Goal: Task Accomplishment & Management: Complete application form

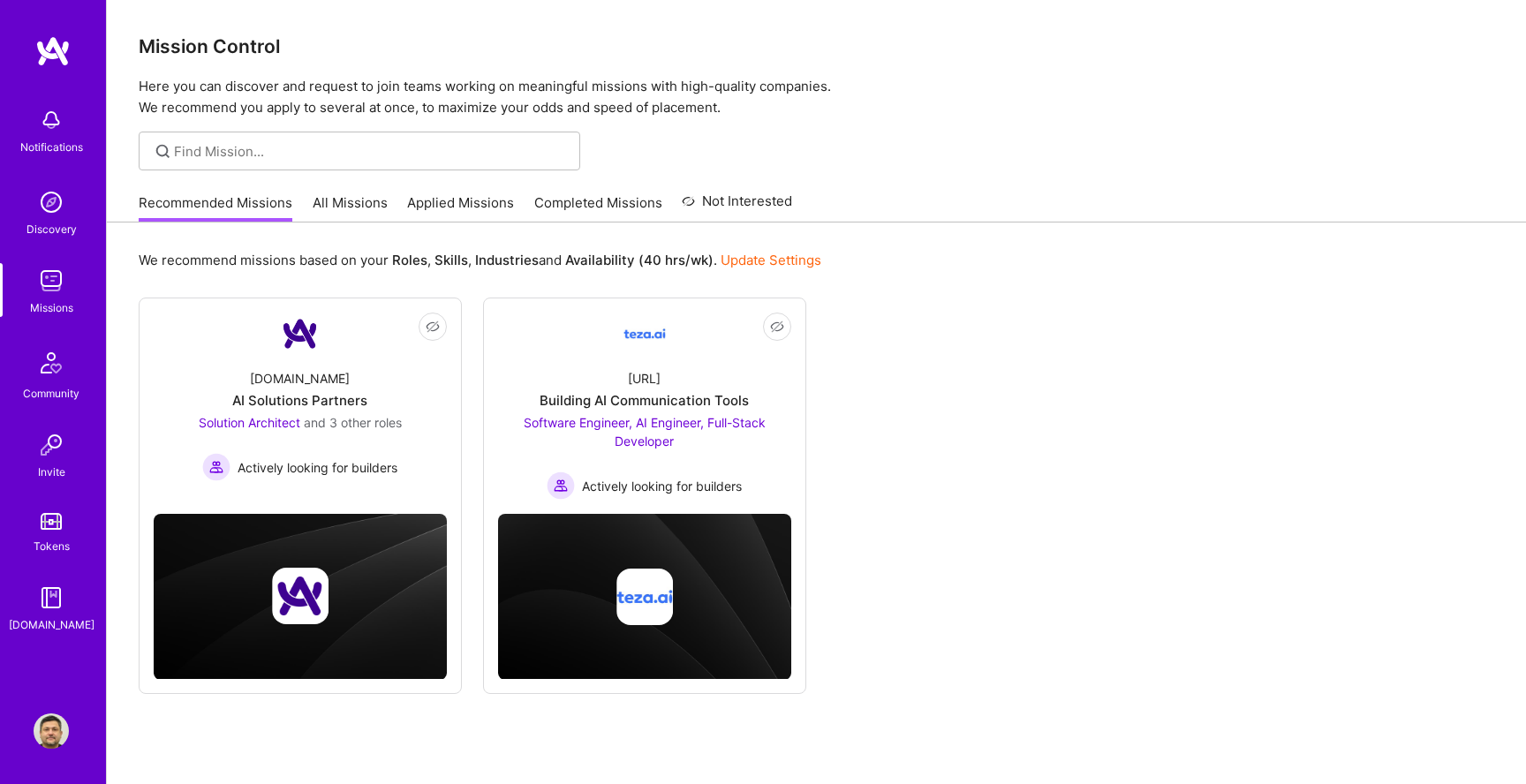
click at [456, 187] on div "Recommended Missions All Missions Applied Missions Completed Missions Not Inter…" at bounding box center [465, 202] width 653 height 38
click at [455, 197] on link "Applied Missions" at bounding box center [460, 207] width 106 height 29
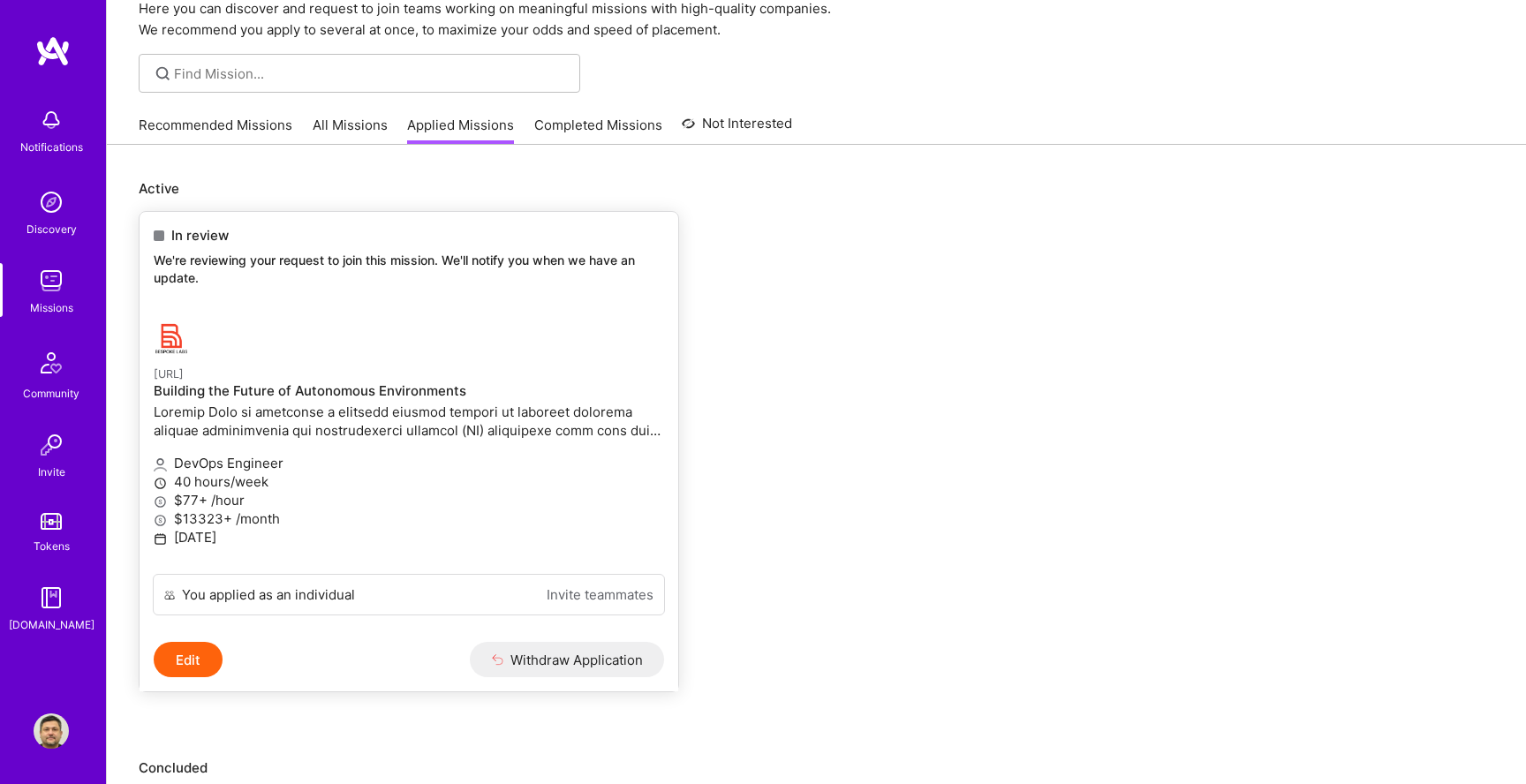
scroll to position [99, 0]
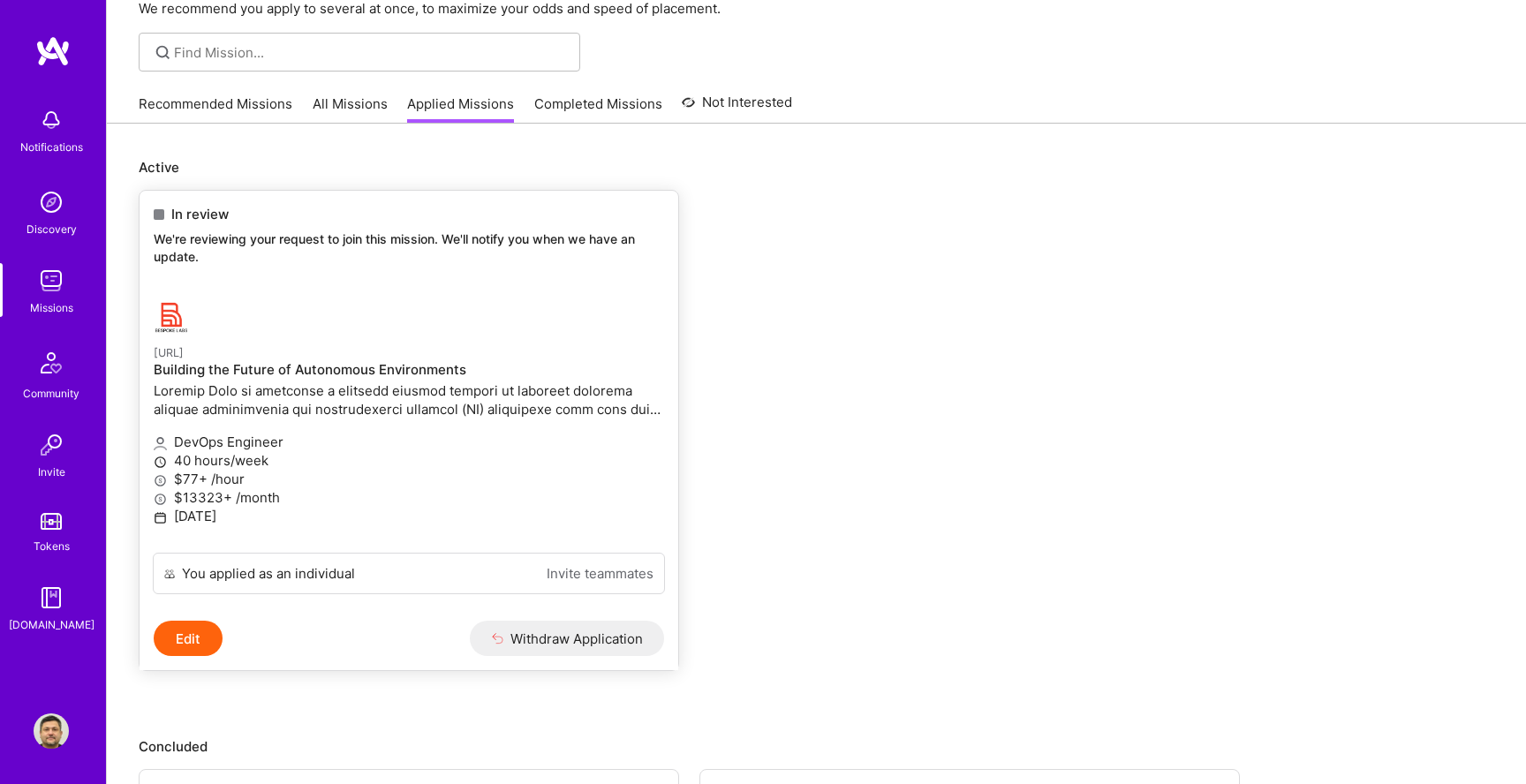
click at [477, 494] on p "$13323+ /month" at bounding box center [409, 498] width 511 height 19
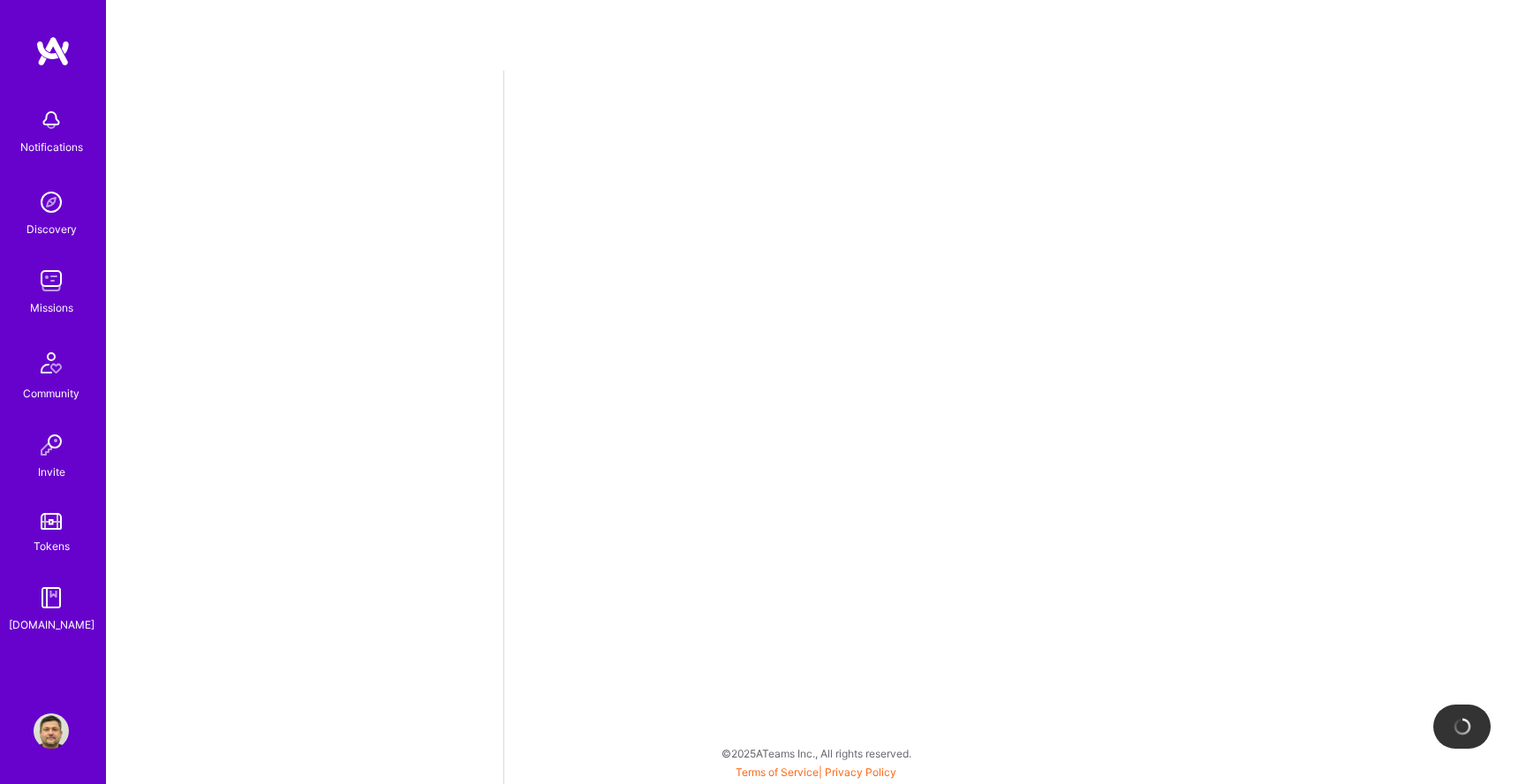
select select "GB"
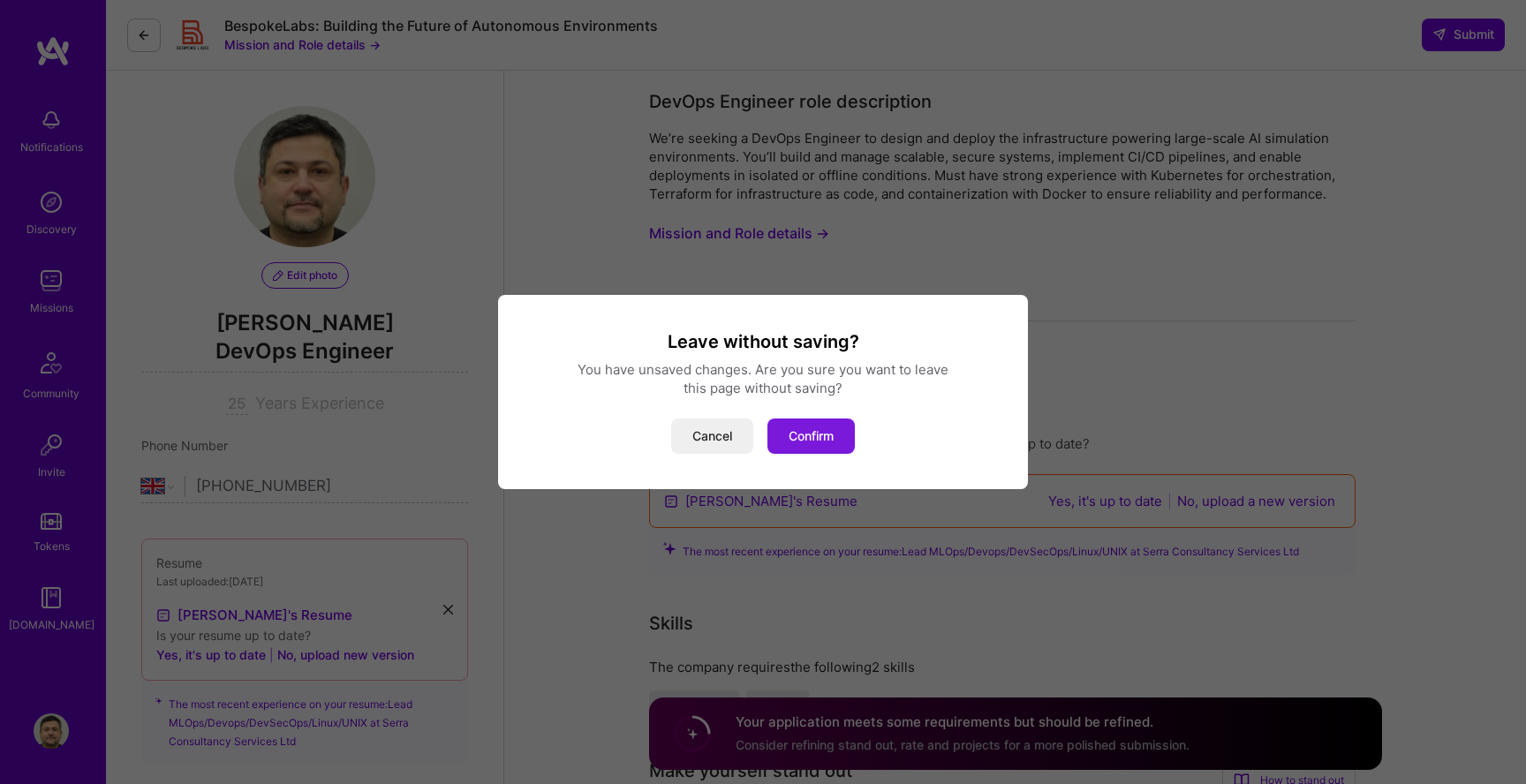
drag, startPoint x: 734, startPoint y: 429, endPoint x: 815, endPoint y: 422, distance: 81.3
click at [815, 422] on div "Cancel Confirm" at bounding box center [763, 435] width 488 height 35
click at [815, 422] on button "Confirm" at bounding box center [811, 435] width 87 height 35
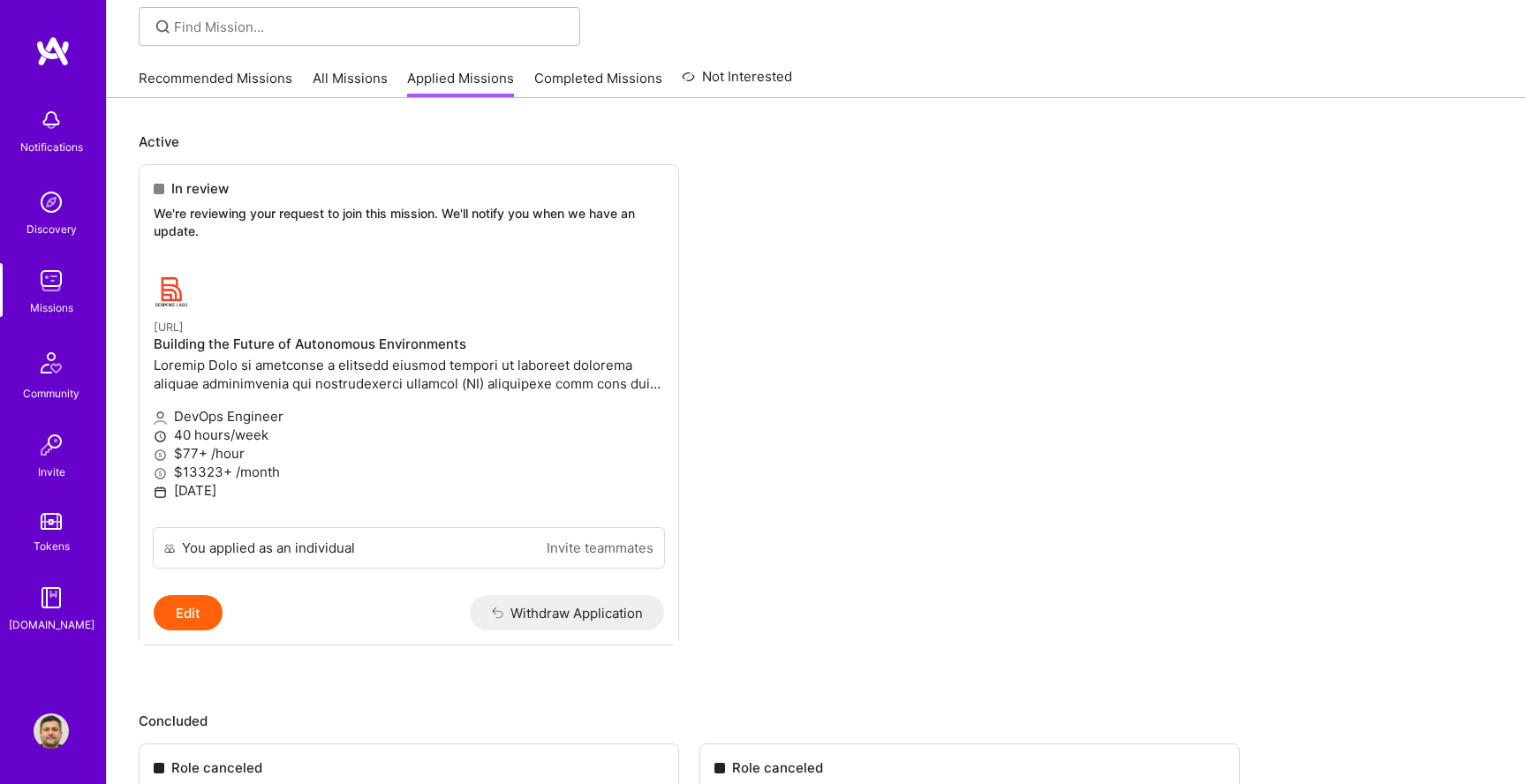
scroll to position [31, 0]
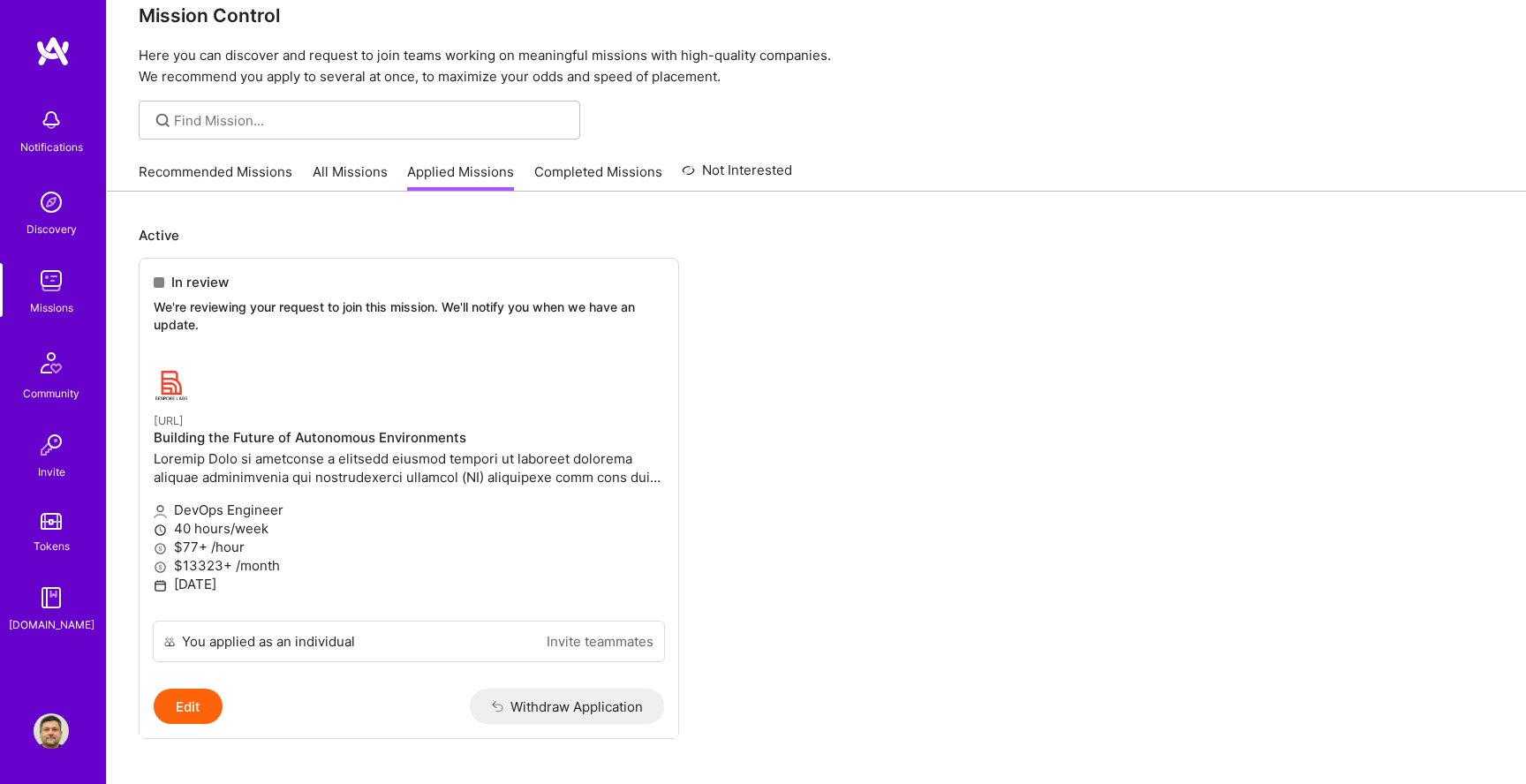
click at [348, 167] on link "All Missions" at bounding box center [350, 177] width 75 height 29
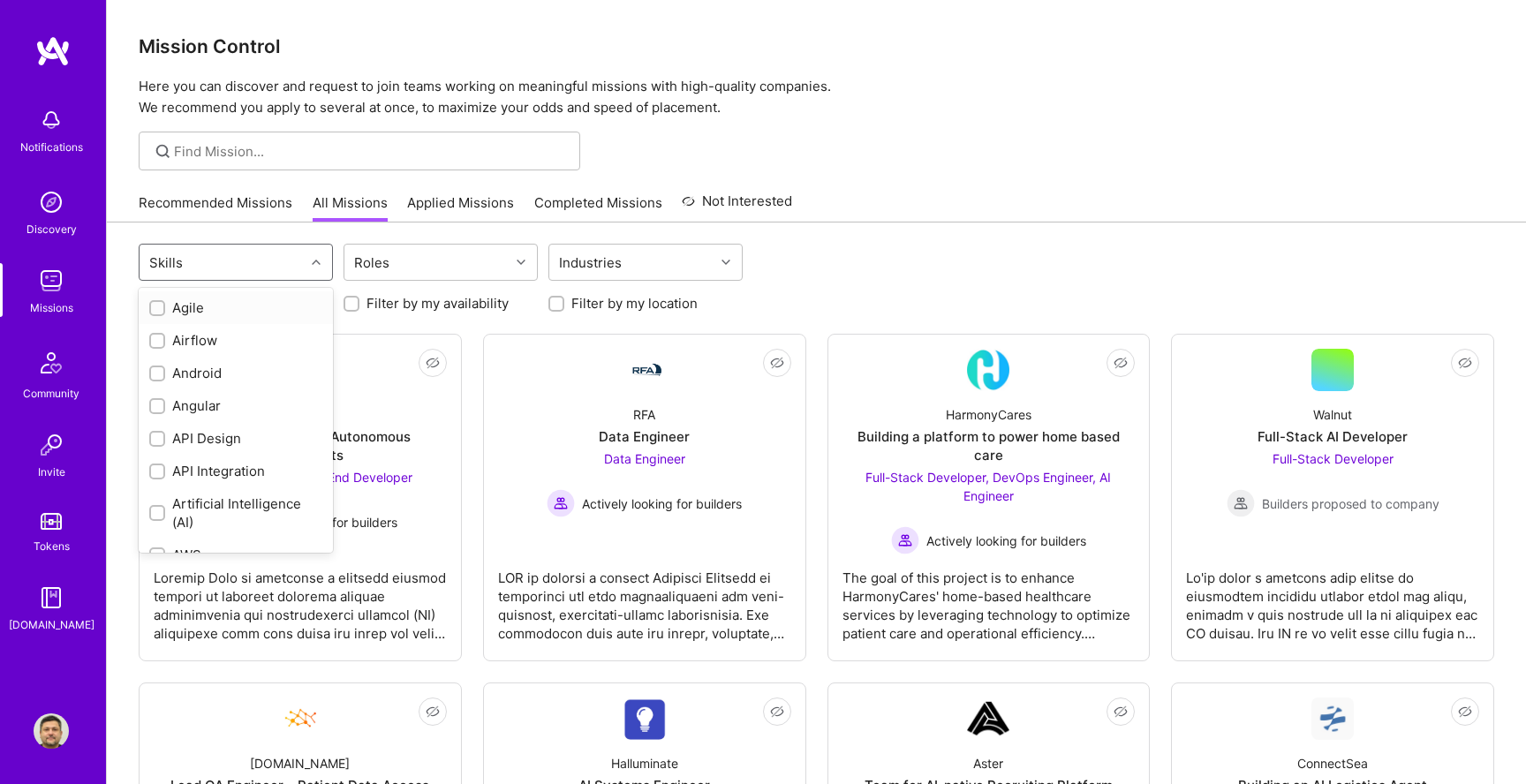
click at [286, 264] on div "Skills" at bounding box center [222, 261] width 165 height 35
click at [249, 215] on link "Recommended Missions" at bounding box center [216, 207] width 154 height 29
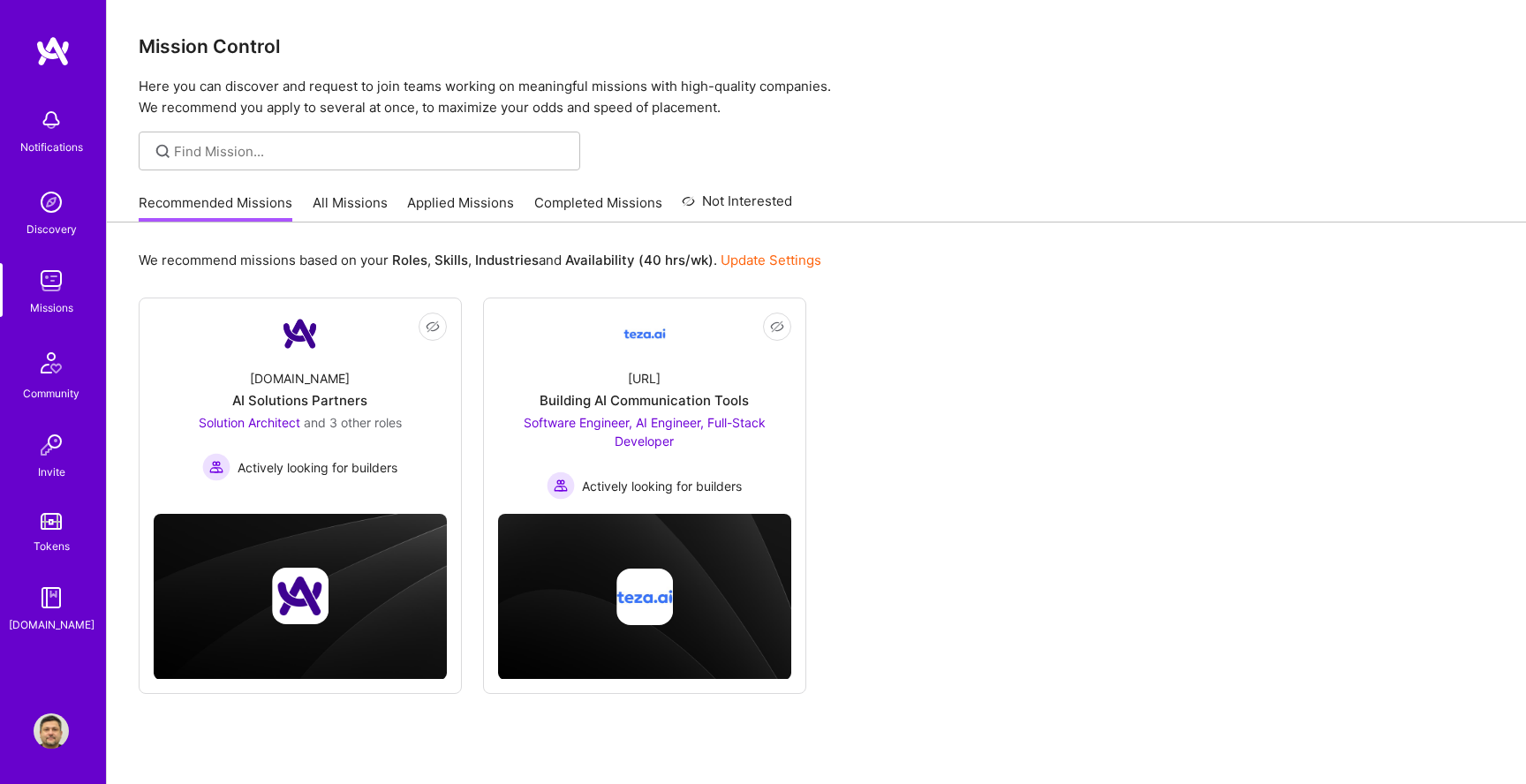
click at [342, 209] on link "All Missions" at bounding box center [350, 207] width 75 height 29
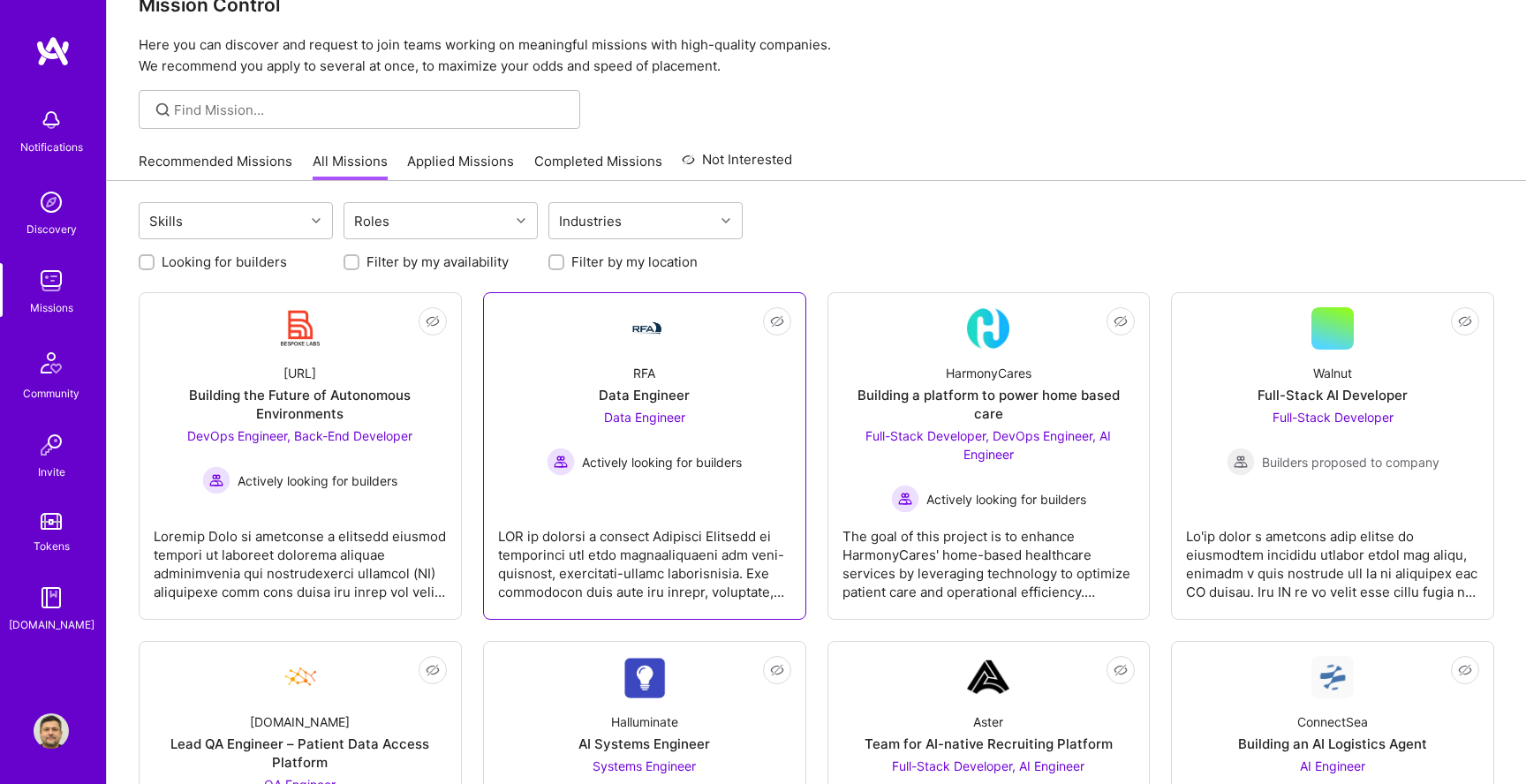
scroll to position [46, 0]
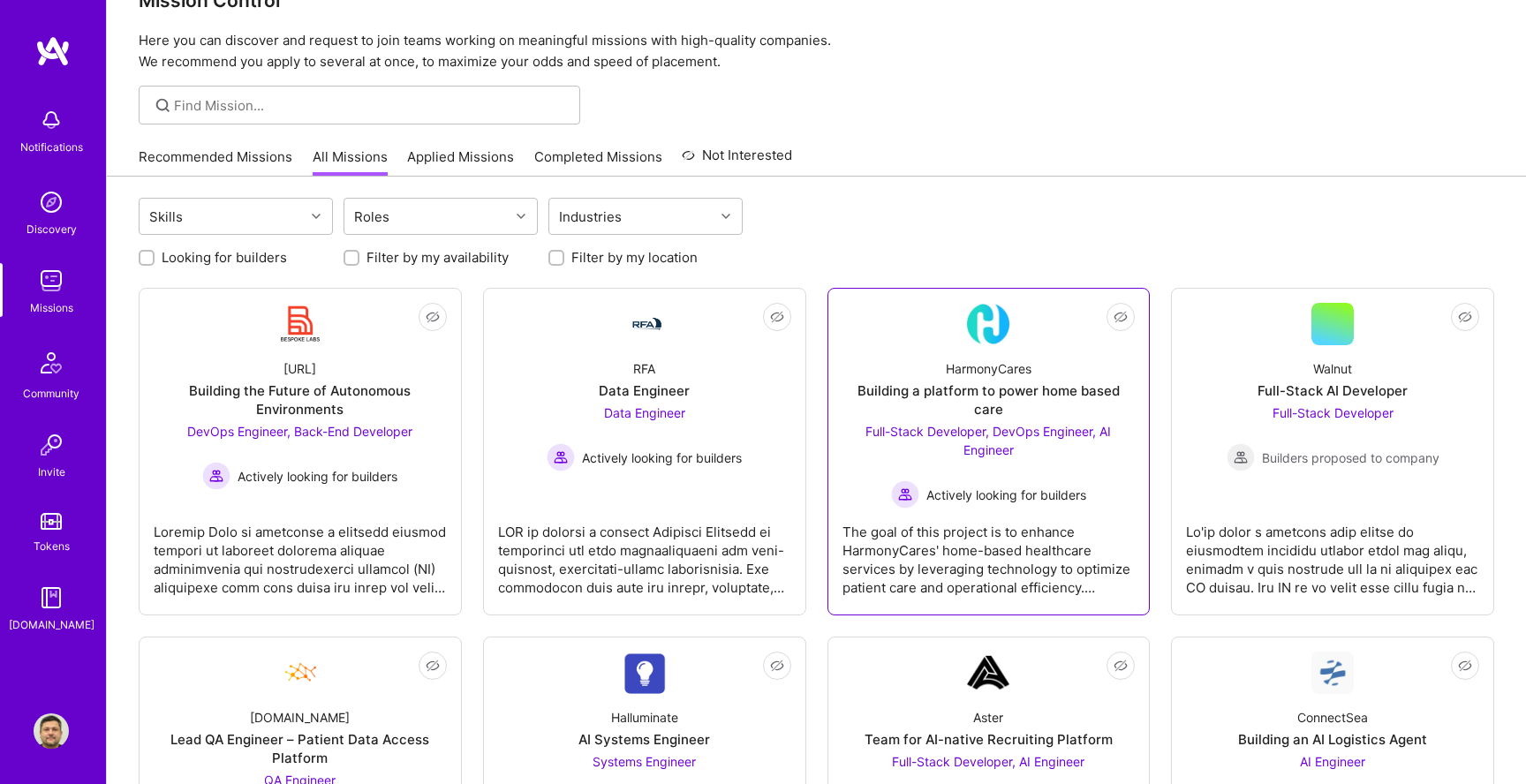
click at [1010, 392] on div "Building a platform to power home based care" at bounding box center [989, 399] width 293 height 37
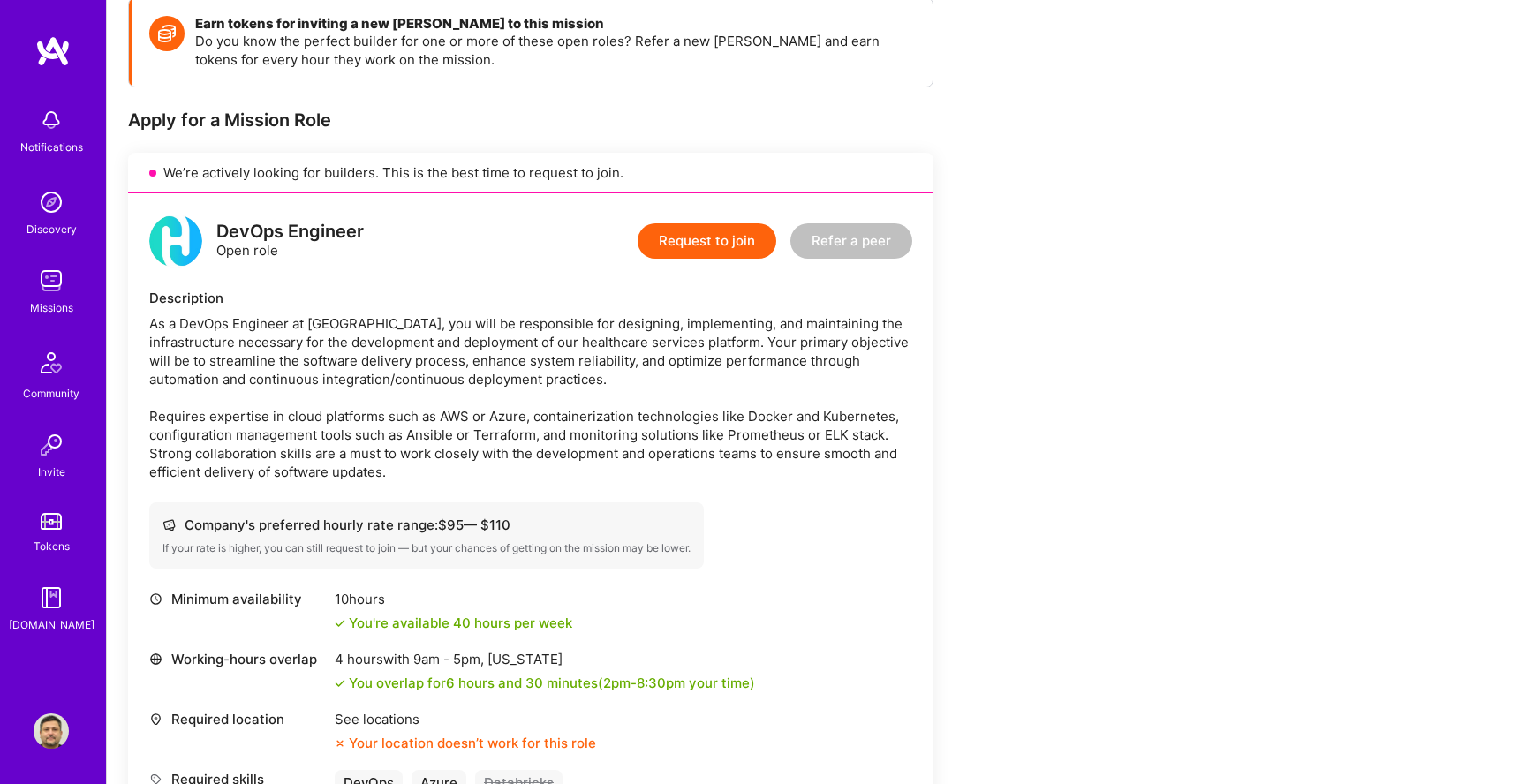
scroll to position [293, 0]
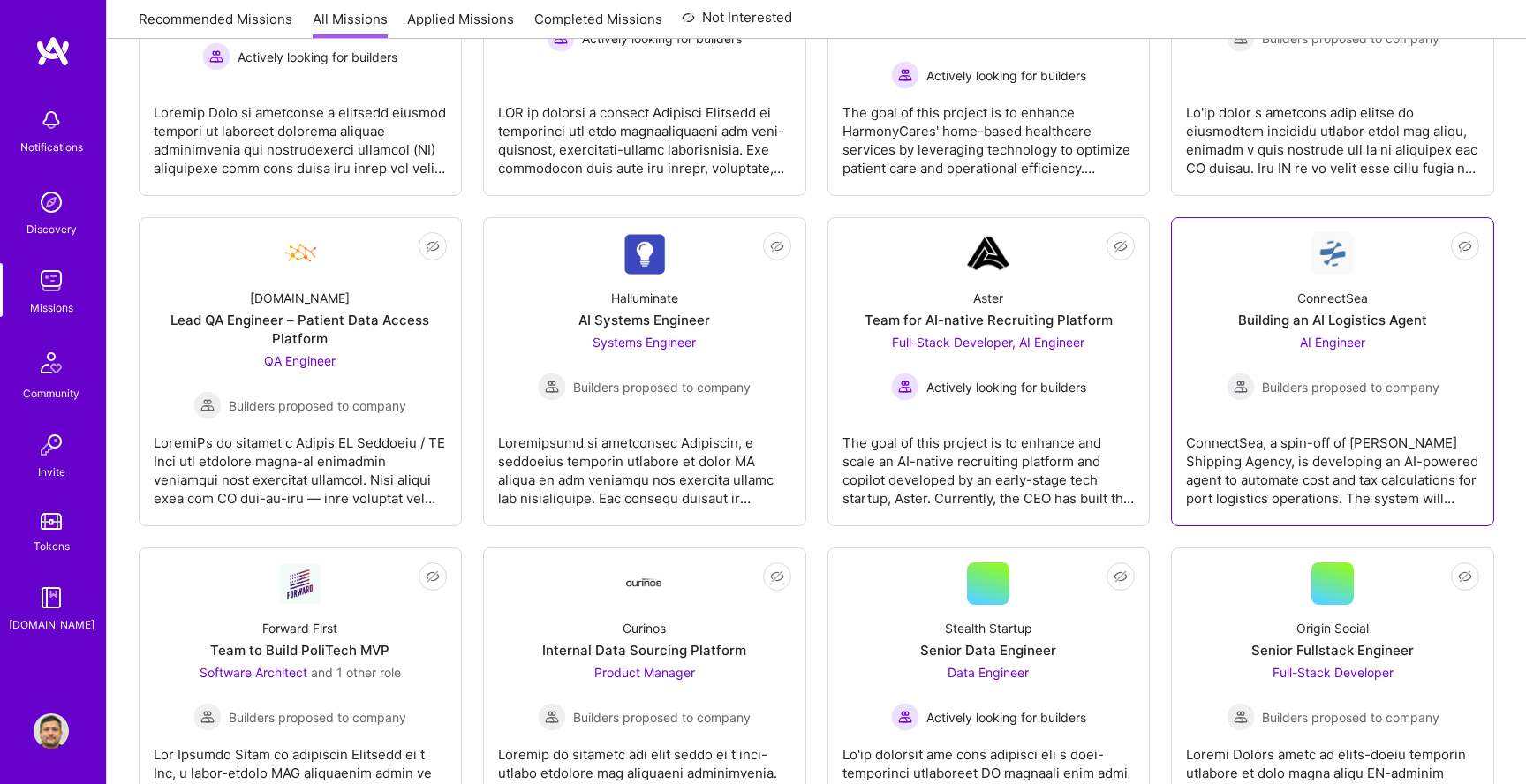
scroll to position [468, 0]
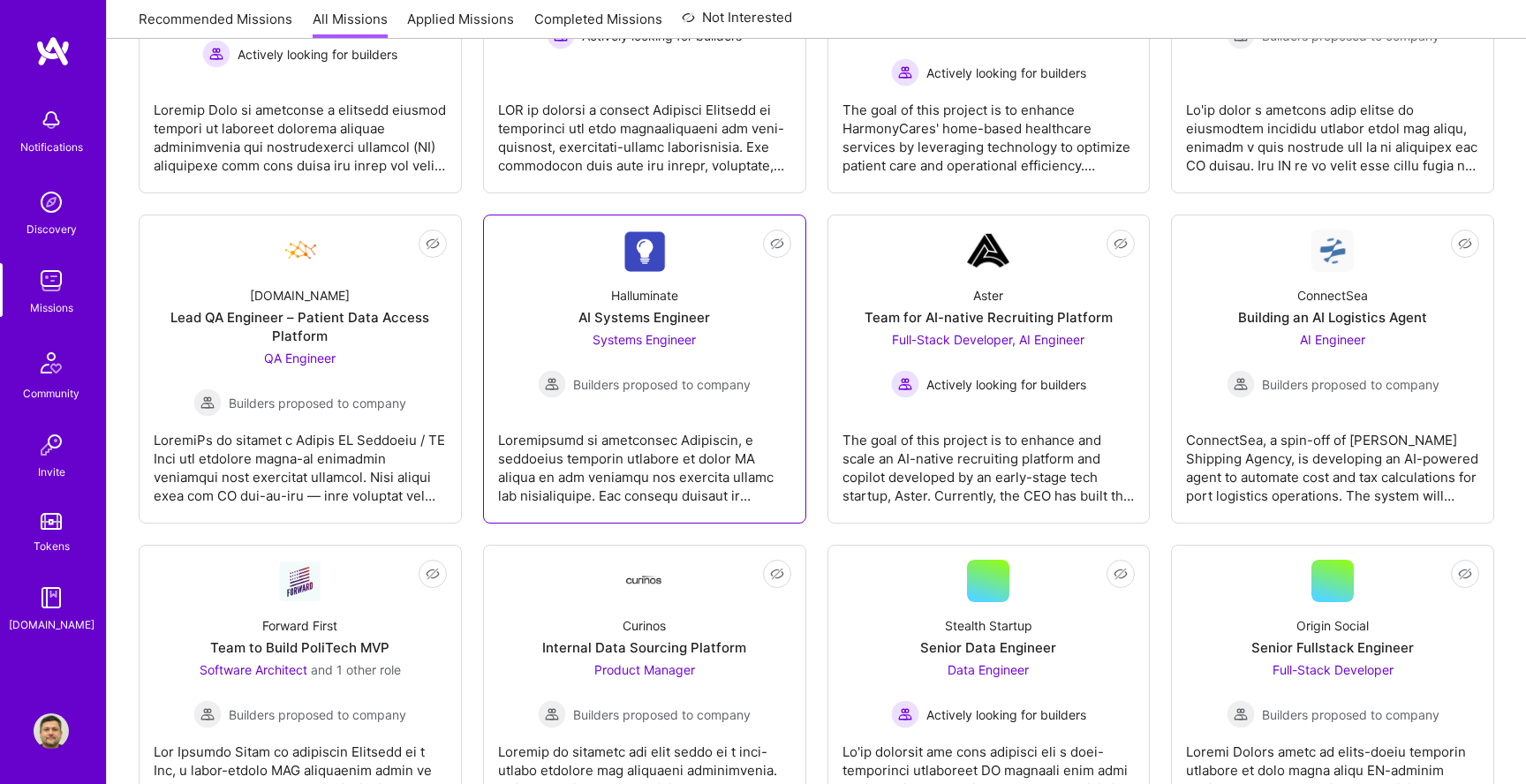
click at [671, 332] on span "Systems Engineer" at bounding box center [644, 339] width 104 height 15
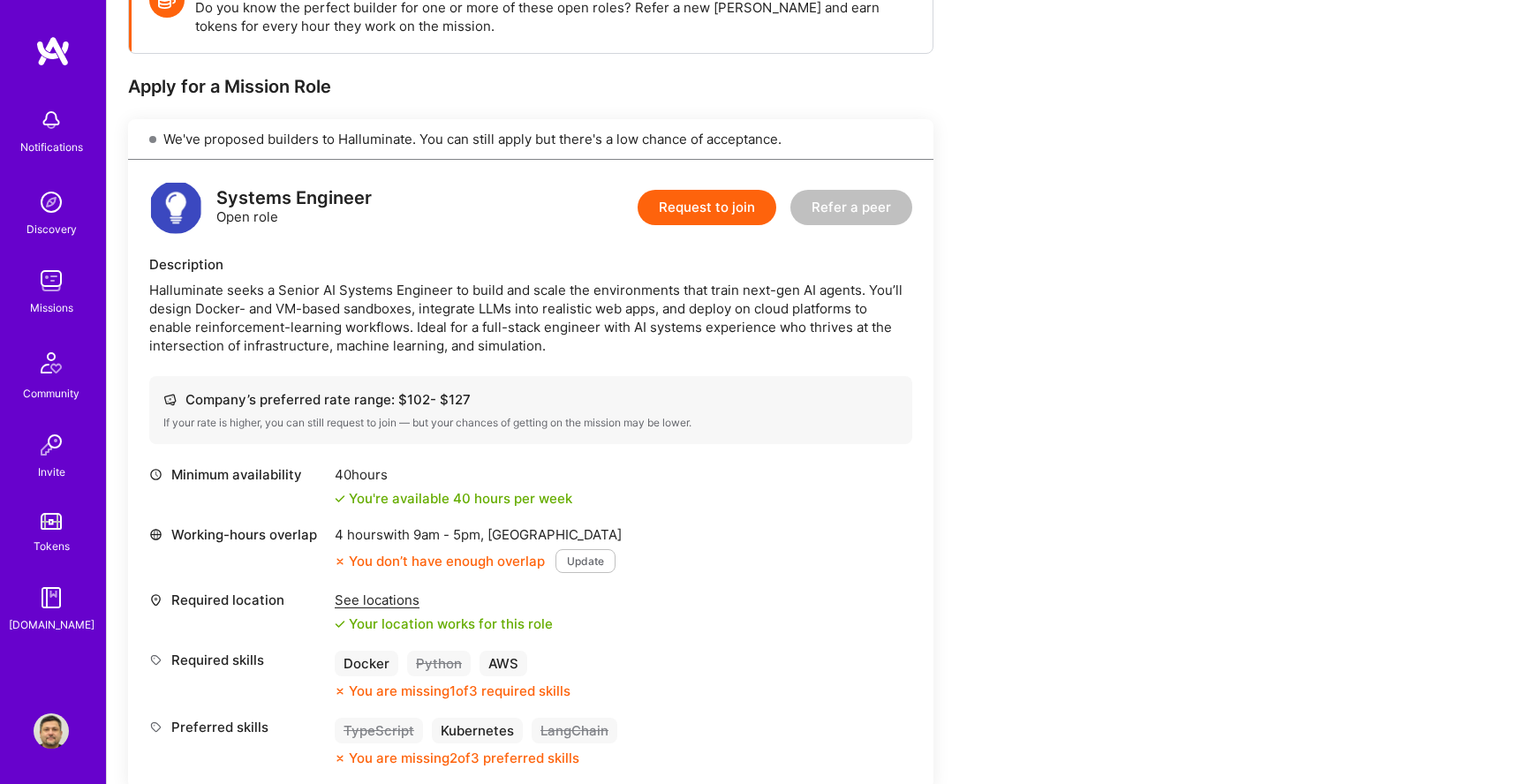
scroll to position [255, 0]
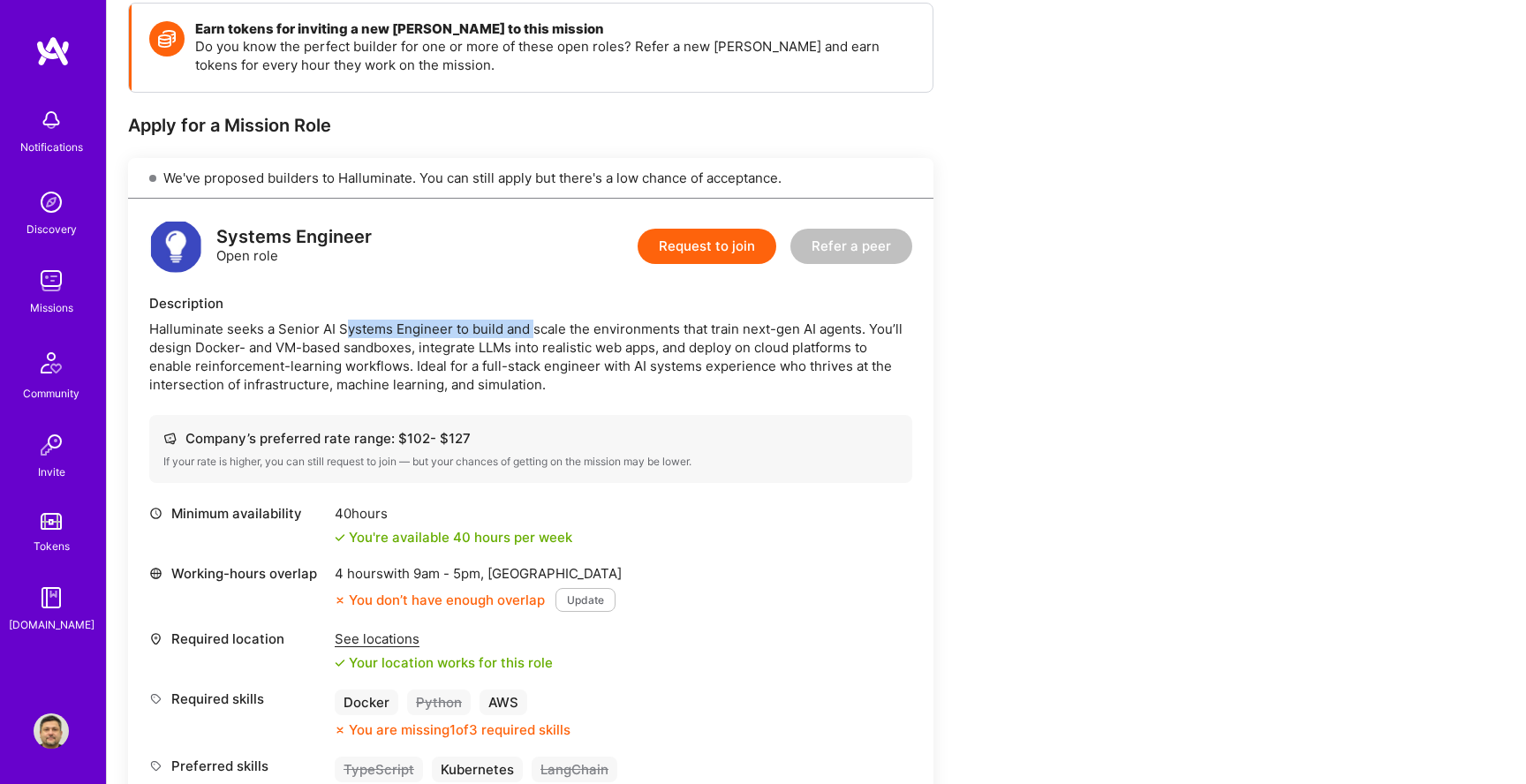
drag, startPoint x: 342, startPoint y: 327, endPoint x: 531, endPoint y: 332, distance: 189.1
click at [535, 334] on div "Halluminate seeks a Senior AI Systems Engineer to build and scale the environme…" at bounding box center [531, 356] width 763 height 74
click at [531, 332] on div "Halluminate seeks a Senior AI Systems Engineer to build and scale the environme…" at bounding box center [531, 356] width 763 height 74
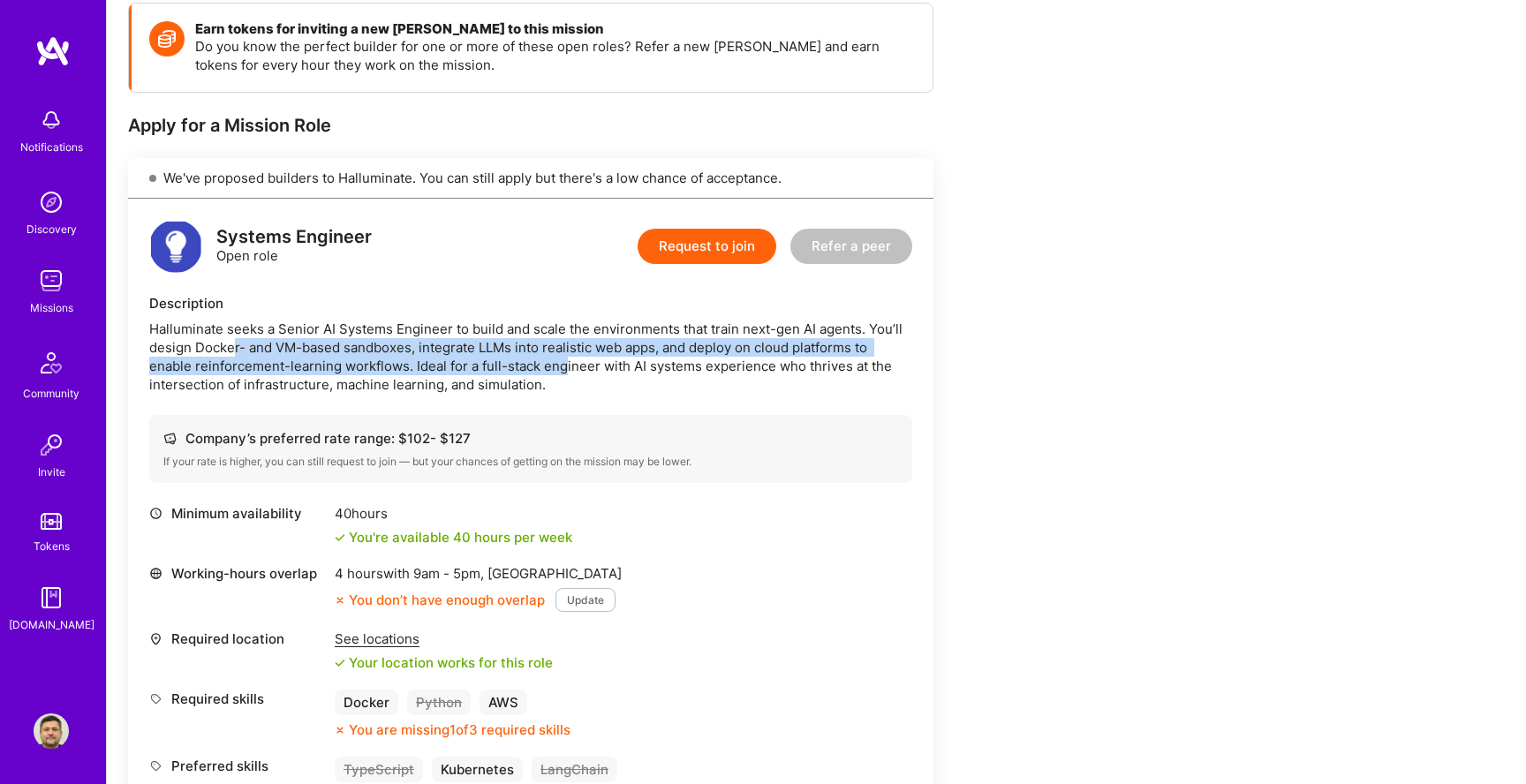
drag, startPoint x: 233, startPoint y: 344, endPoint x: 565, endPoint y: 364, distance: 332.6
click at [565, 364] on div "Halluminate seeks a Senior AI Systems Engineer to build and scale the environme…" at bounding box center [531, 356] width 763 height 74
click at [564, 364] on div "Halluminate seeks a Senior AI Systems Engineer to build and scale the environme…" at bounding box center [531, 356] width 763 height 74
drag, startPoint x: 551, startPoint y: 352, endPoint x: 726, endPoint y: 360, distance: 175.2
click at [728, 360] on div "Halluminate seeks a Senior AI Systems Engineer to build and scale the environme…" at bounding box center [531, 356] width 763 height 74
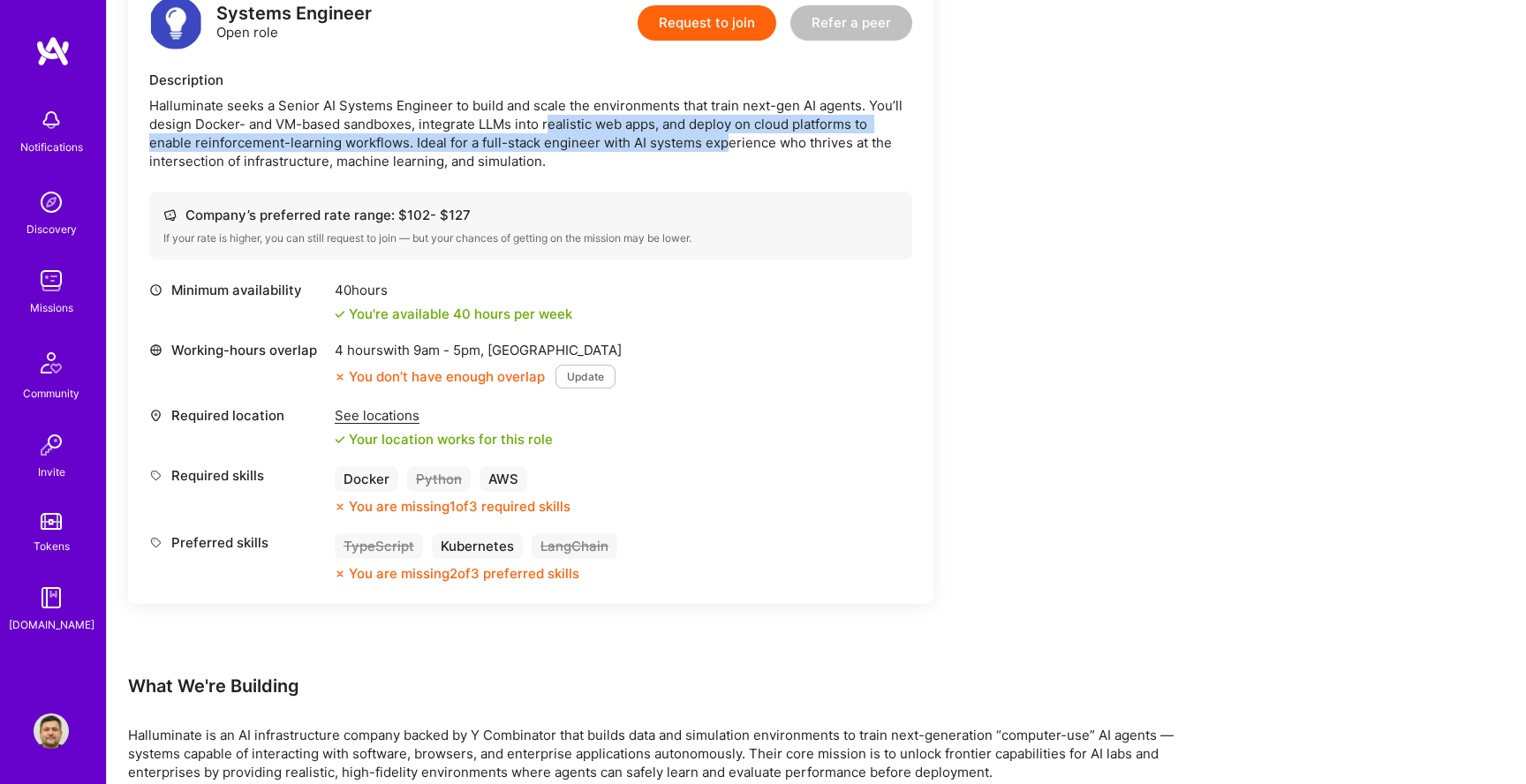
scroll to position [481, 0]
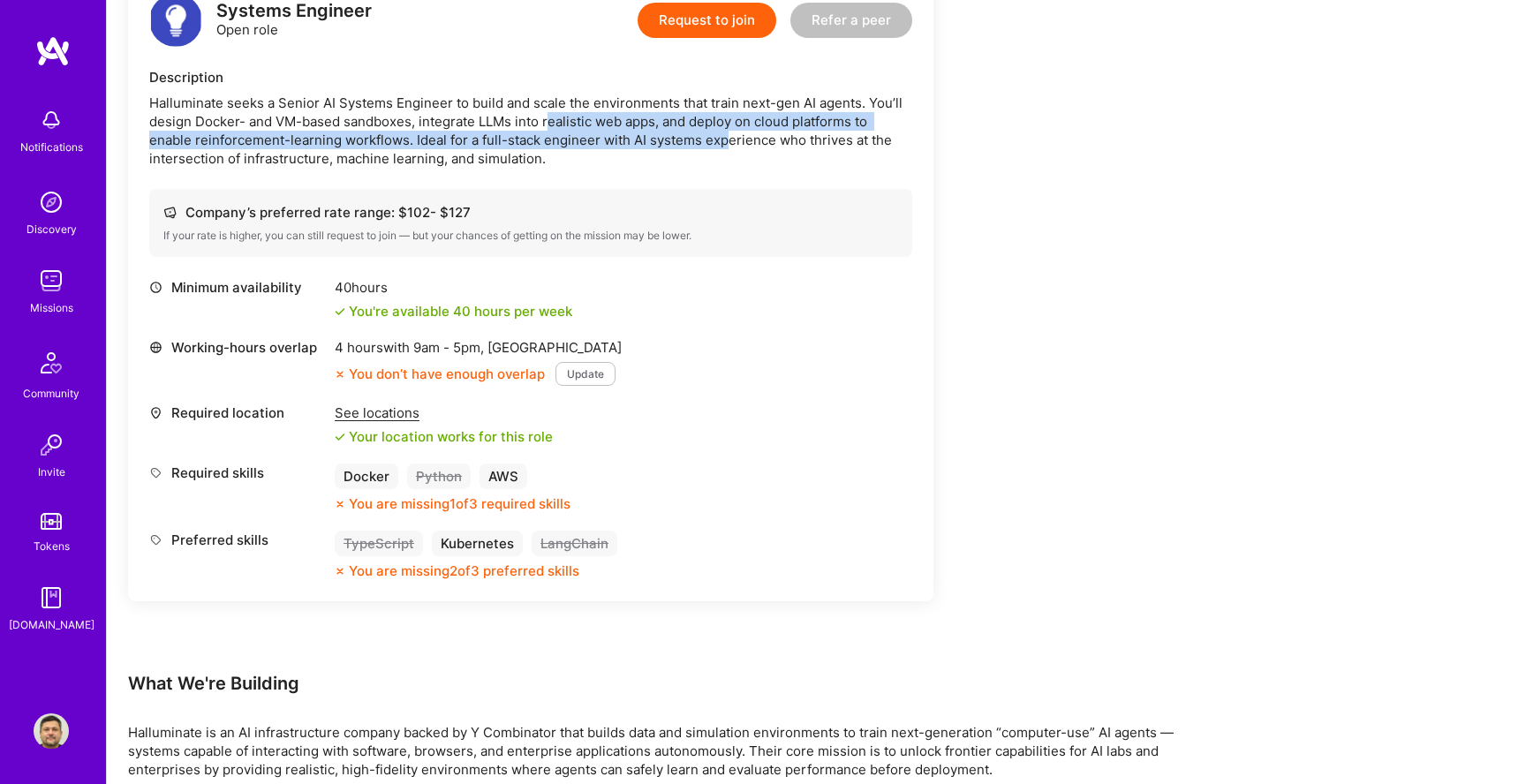
click at [726, 360] on div "Working-hours overlap 4 hours with 9am - 5pm , [GEOGRAPHIC_DATA] You don’t have…" at bounding box center [531, 362] width 763 height 48
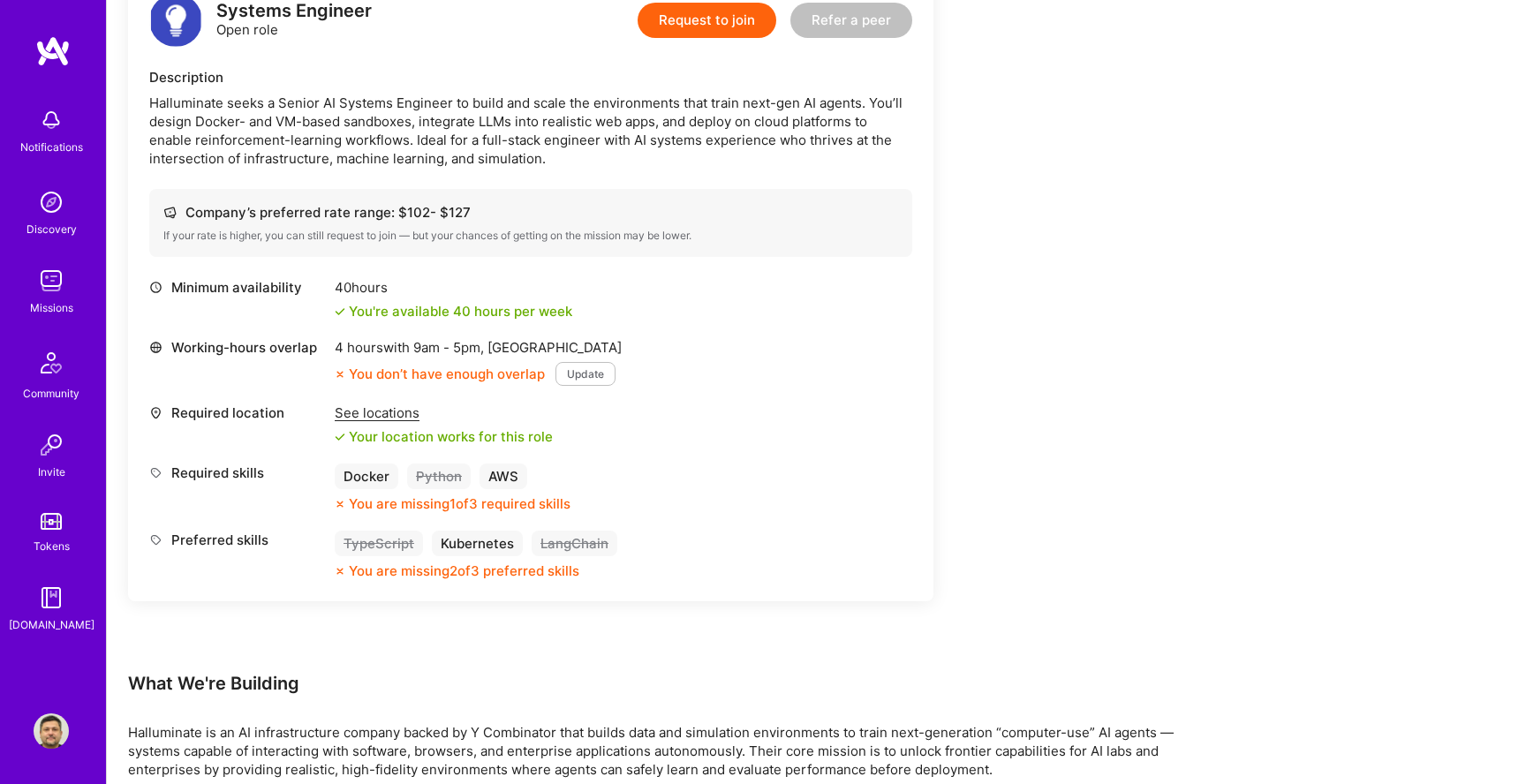
scroll to position [448, 0]
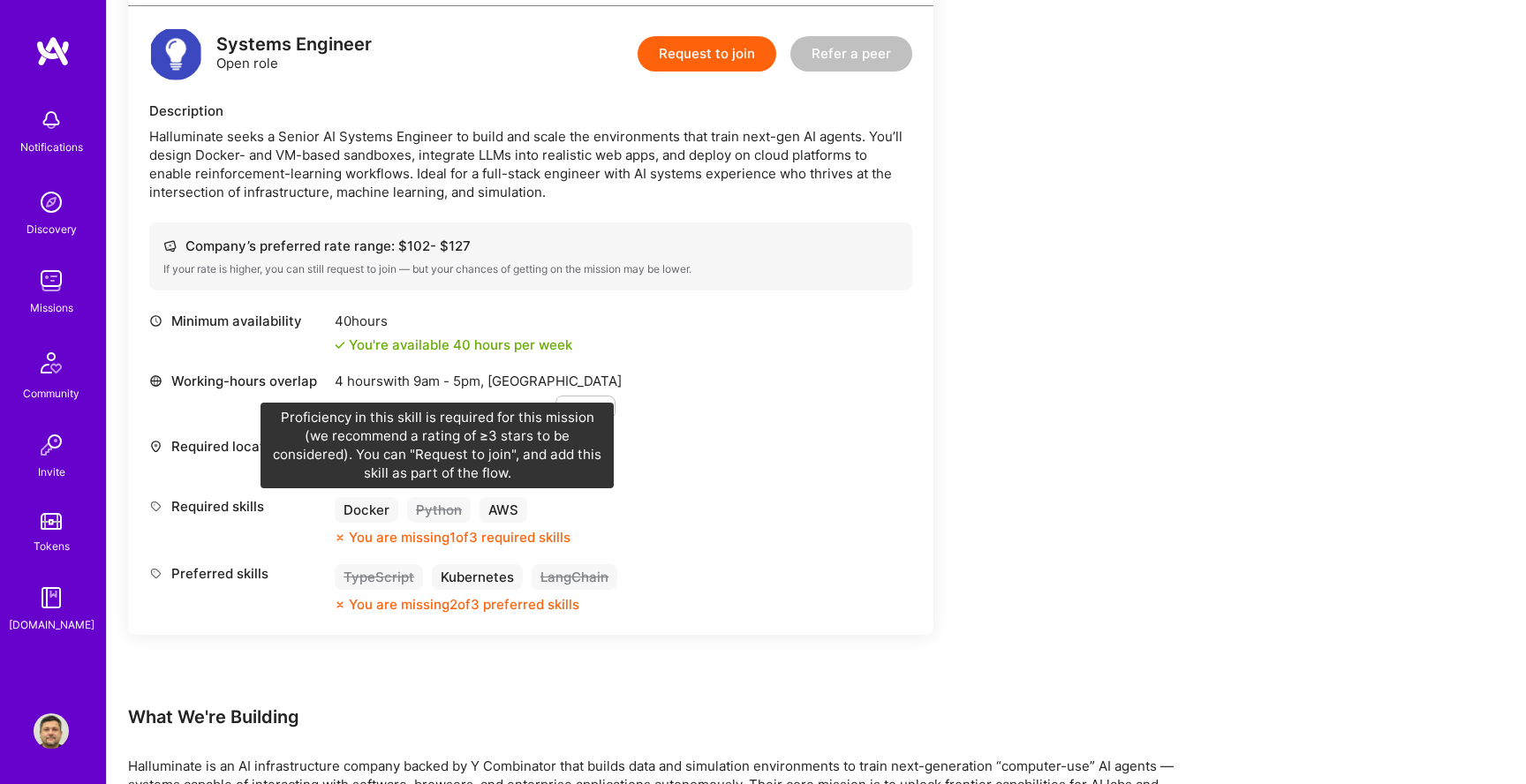
click at [447, 517] on div "Python" at bounding box center [438, 509] width 64 height 26
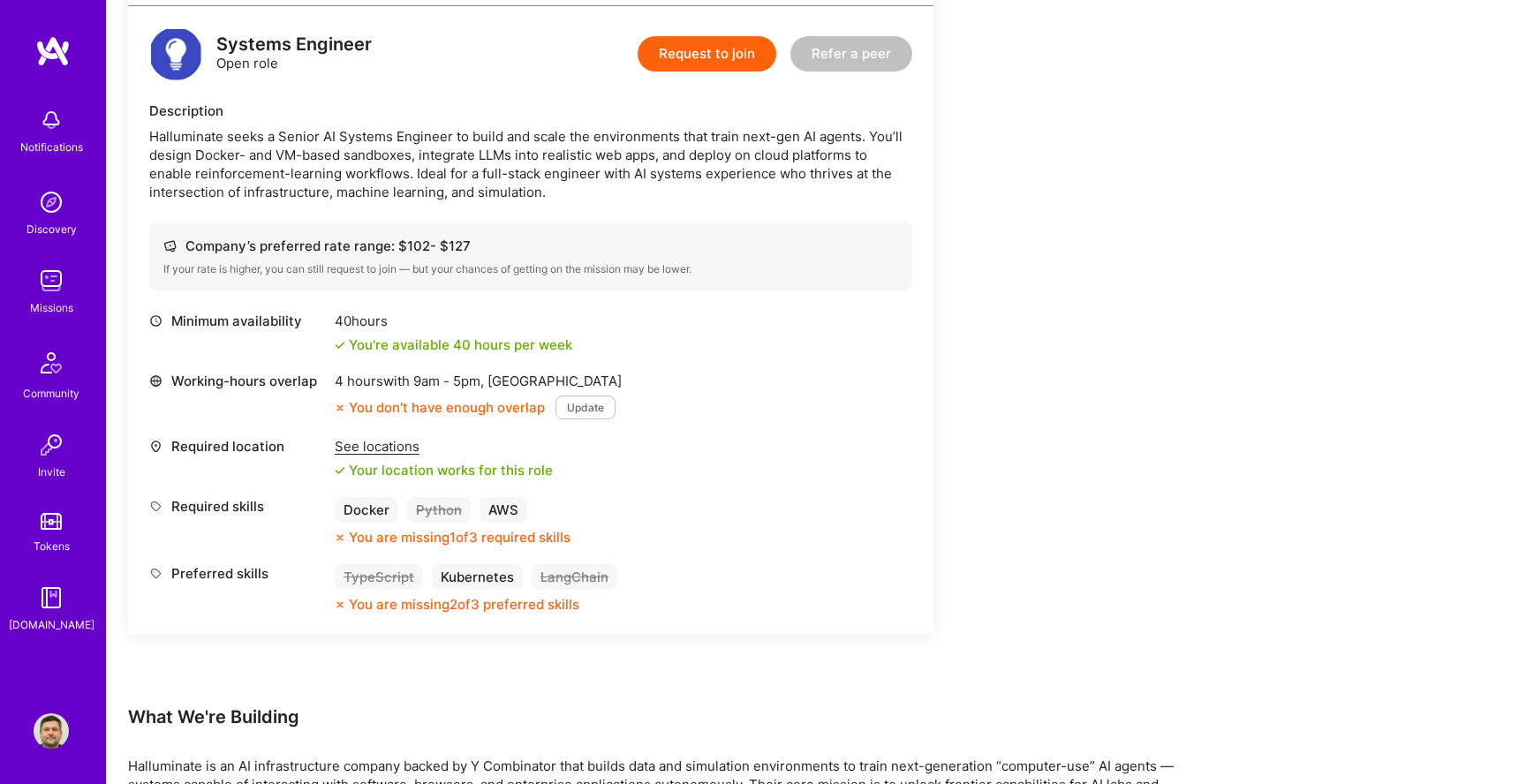
click at [441, 505] on div "Python" at bounding box center [438, 509] width 64 height 26
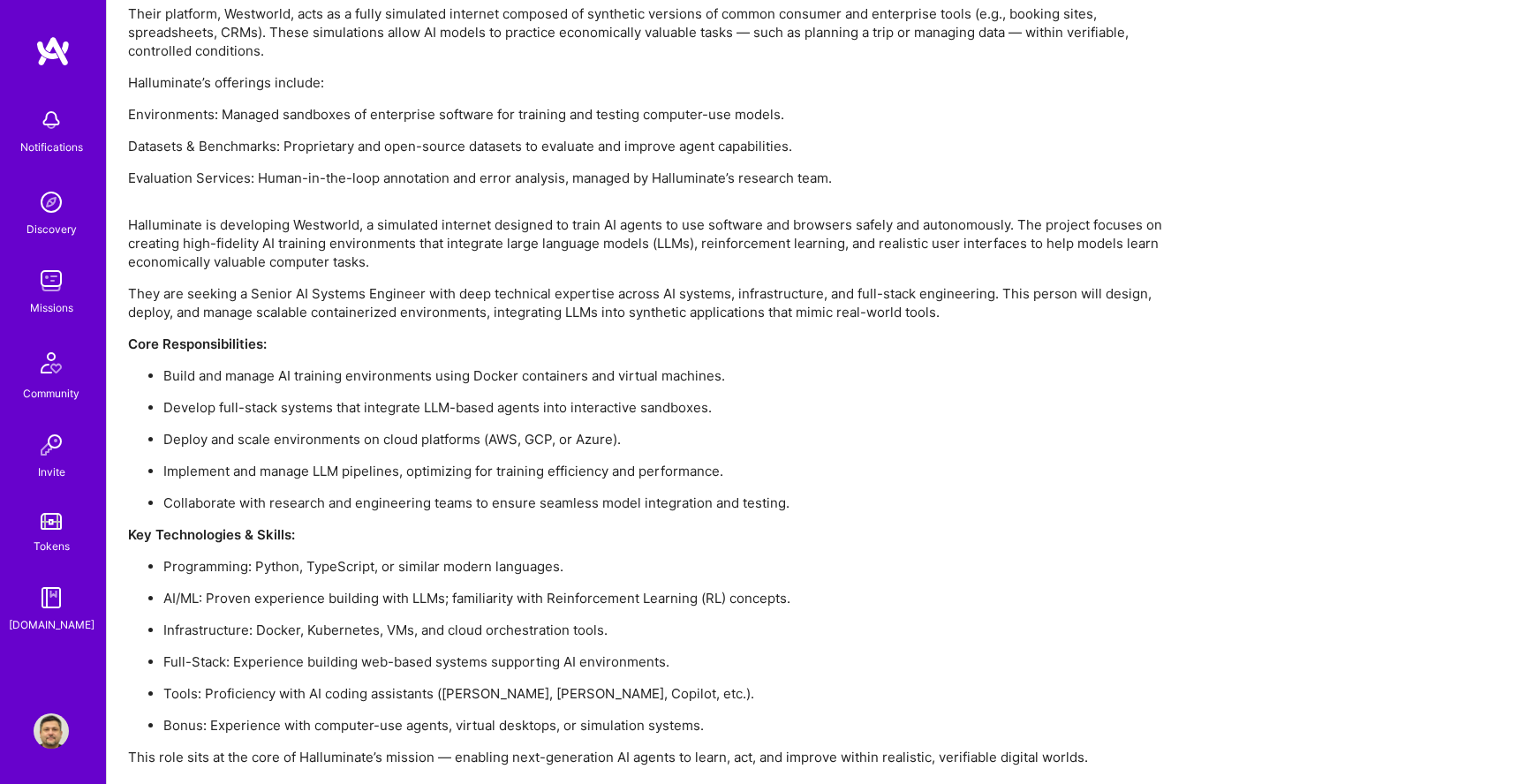
scroll to position [1307, 0]
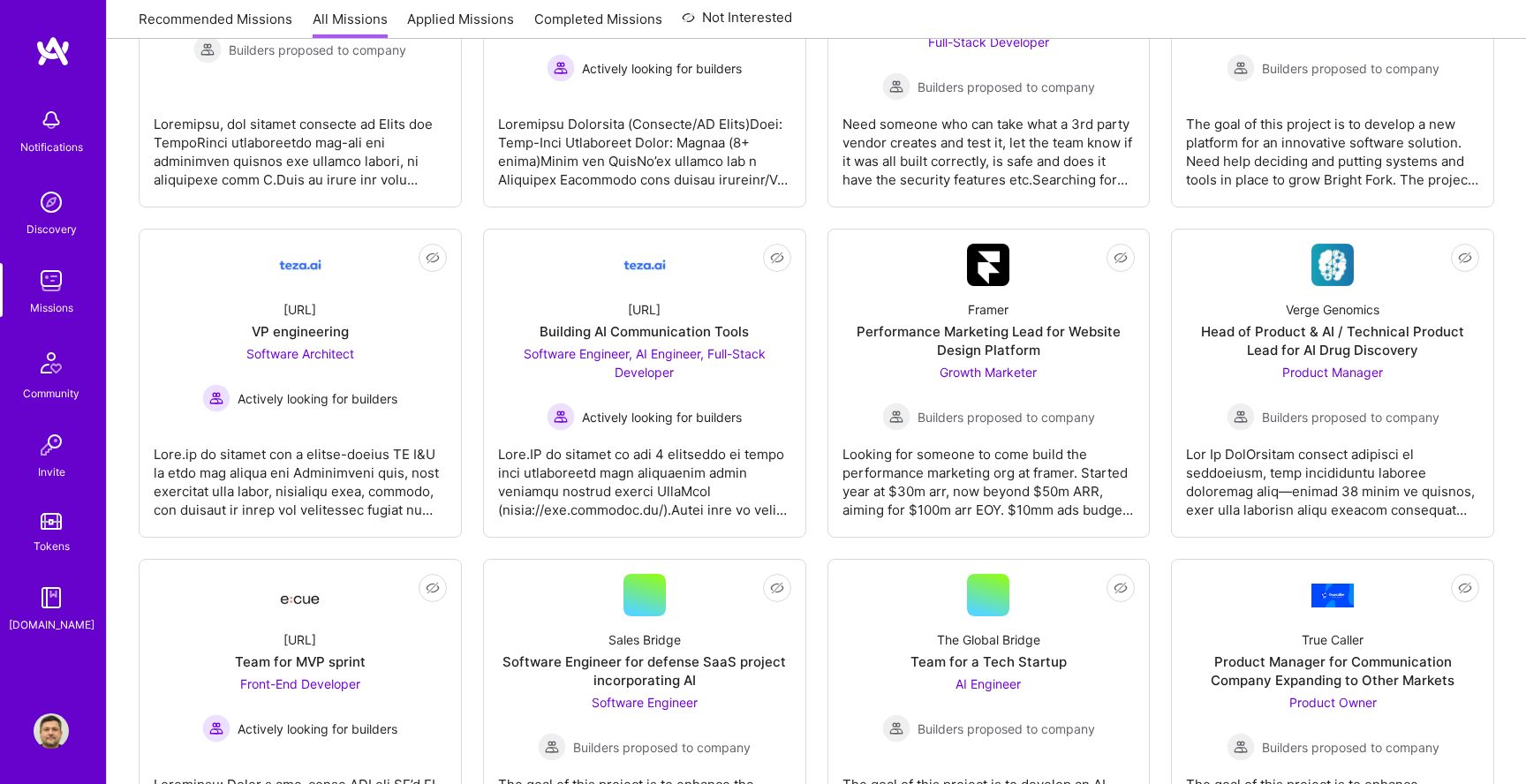
scroll to position [3098, 0]
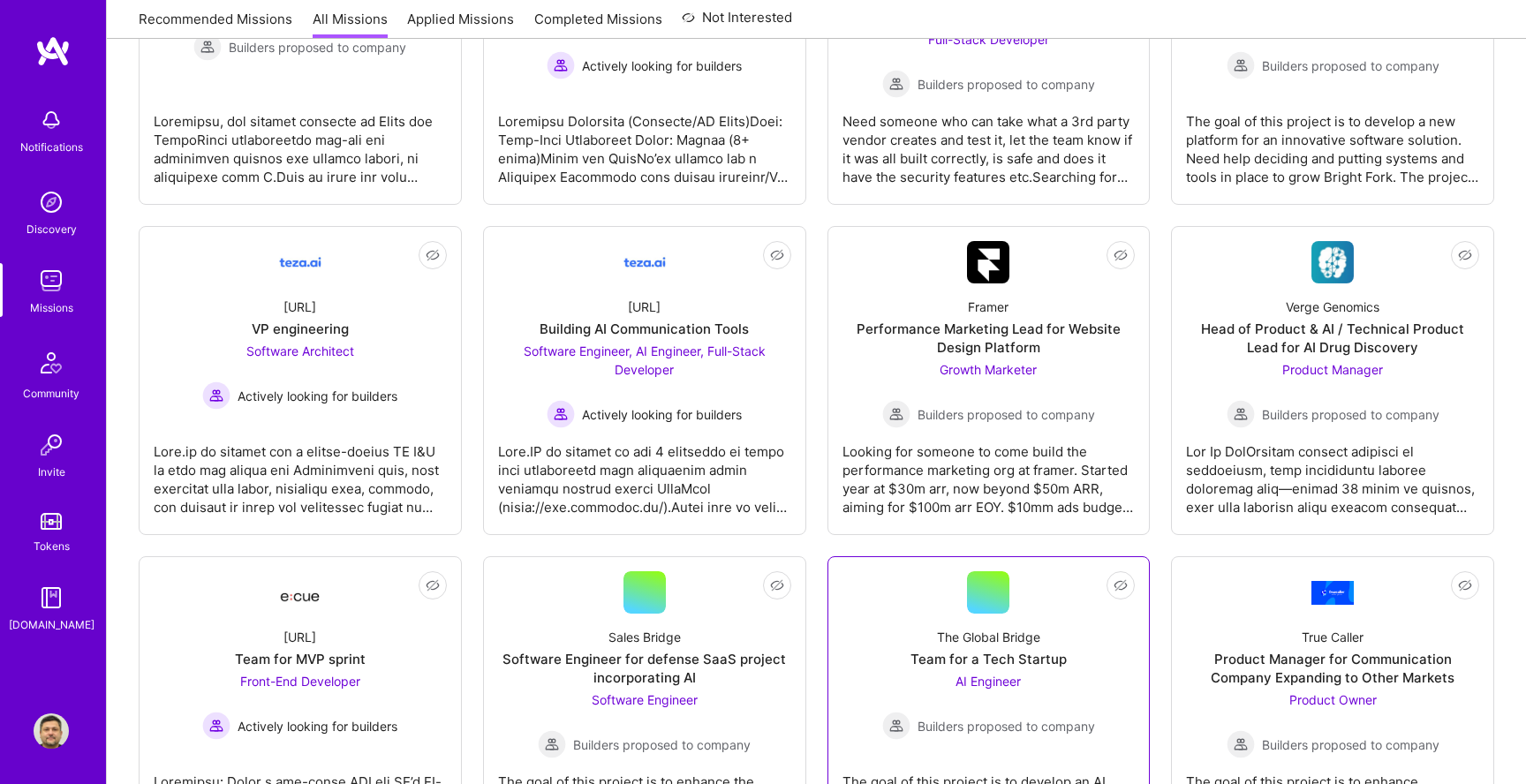
click at [974, 692] on div "AI Engineer Builders proposed to company" at bounding box center [989, 706] width 213 height 68
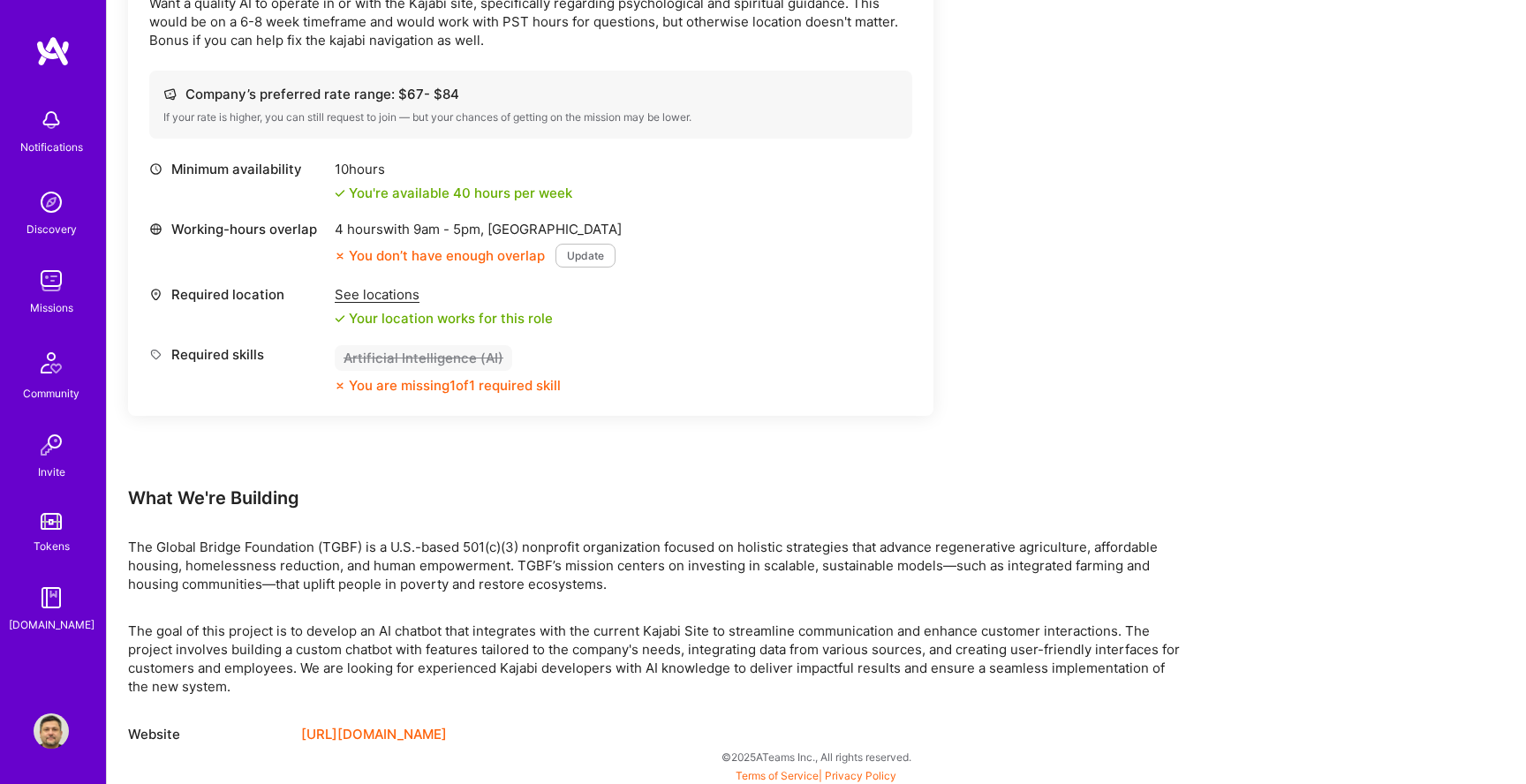
scroll to position [584, 0]
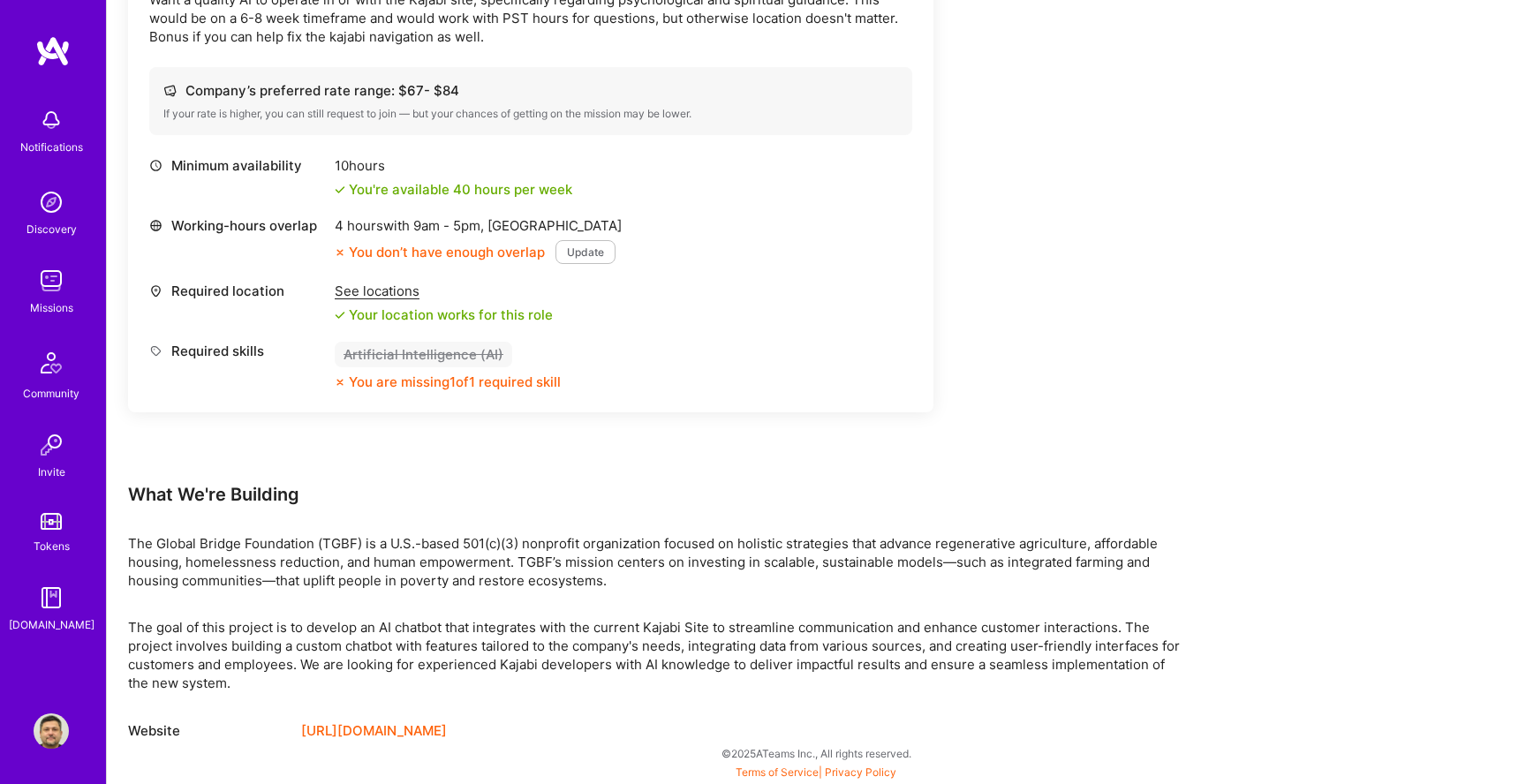
click at [447, 726] on link "[URL][DOMAIN_NAME]" at bounding box center [374, 731] width 145 height 21
